Goal: Transaction & Acquisition: Book appointment/travel/reservation

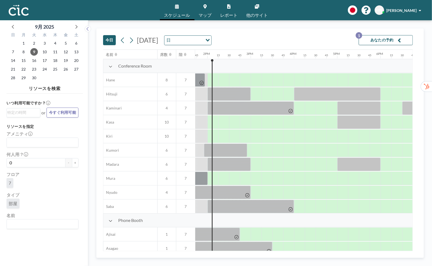
scroll to position [0, 595]
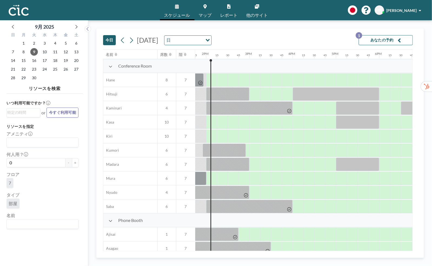
click at [41, 220] on div "Search for option" at bounding box center [41, 223] width 69 height 8
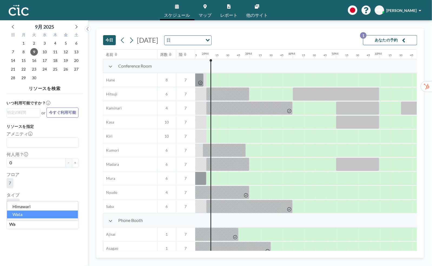
click at [26, 217] on li "Wata" at bounding box center [42, 215] width 71 height 8
type input "Wa"
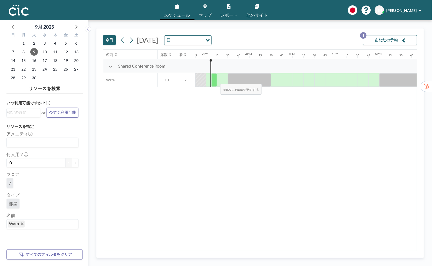
click at [216, 80] on div at bounding box center [214, 80] width 6 height 14
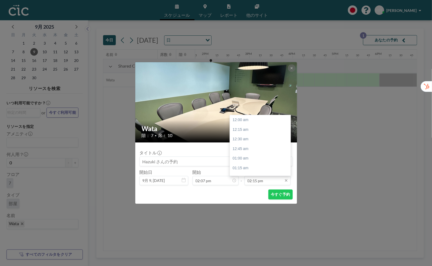
scroll to position [548, 0]
click at [261, 131] on div "02:30 pm" at bounding box center [260, 130] width 61 height 10
type input "02:30 pm"
click at [259, 181] on input "02:30 pm" at bounding box center [267, 180] width 46 height 9
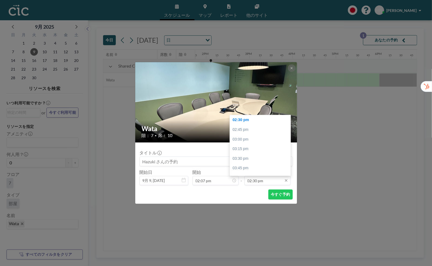
click at [267, 181] on input "02:30 pm" at bounding box center [267, 180] width 46 height 9
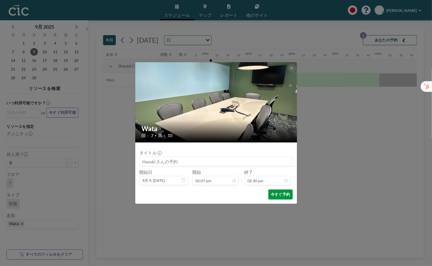
click at [283, 192] on button "今すぐ予約" at bounding box center [280, 194] width 24 height 10
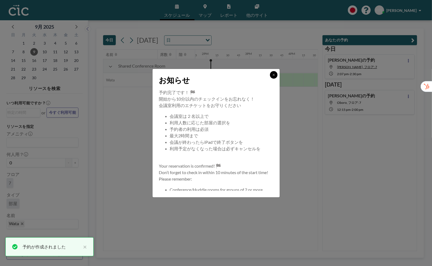
click at [272, 73] on icon at bounding box center [273, 74] width 3 height 3
